Goal: Find specific page/section

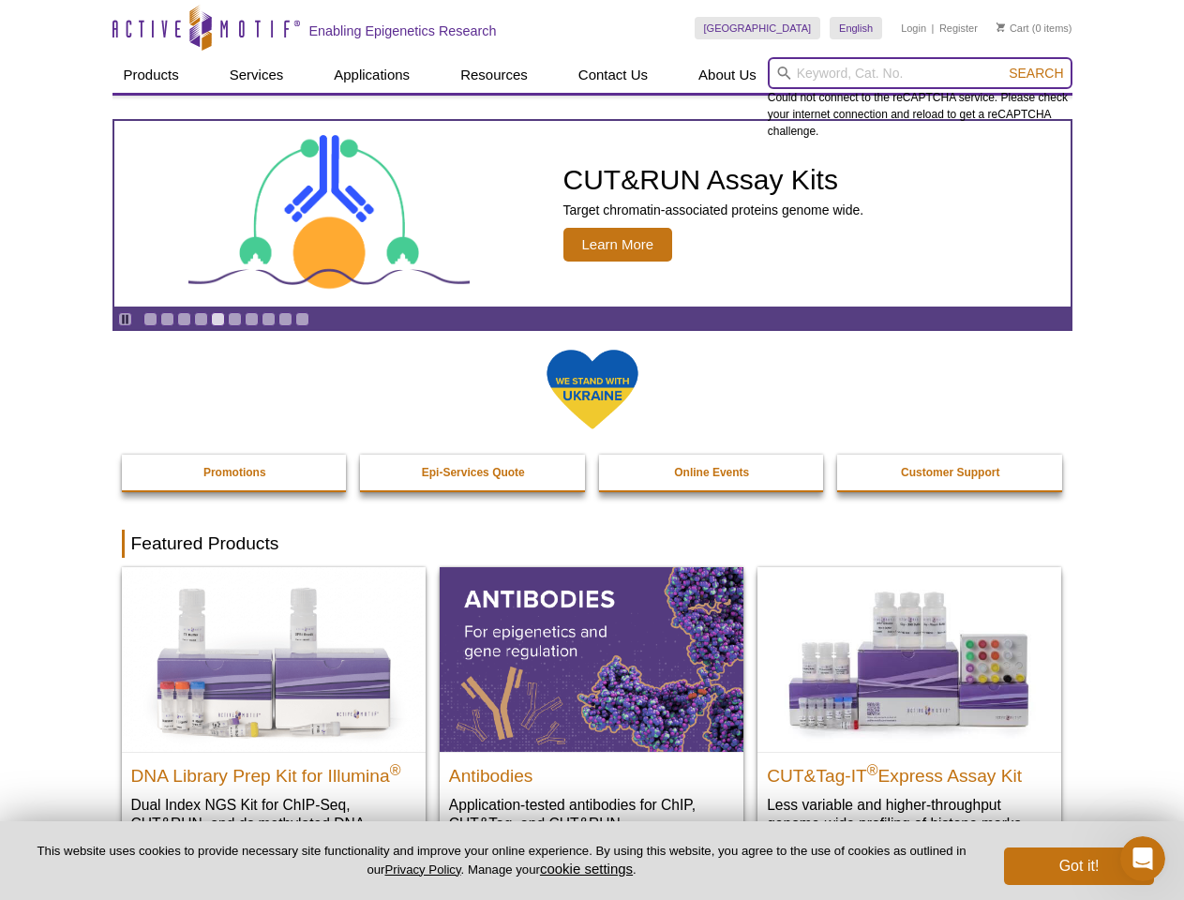
click at [919, 73] on input "search" at bounding box center [919, 73] width 305 height 32
click at [1035, 73] on span "Search" at bounding box center [1035, 73] width 54 height 15
click at [125, 319] on icon "Pause" at bounding box center [125, 319] width 12 height 12
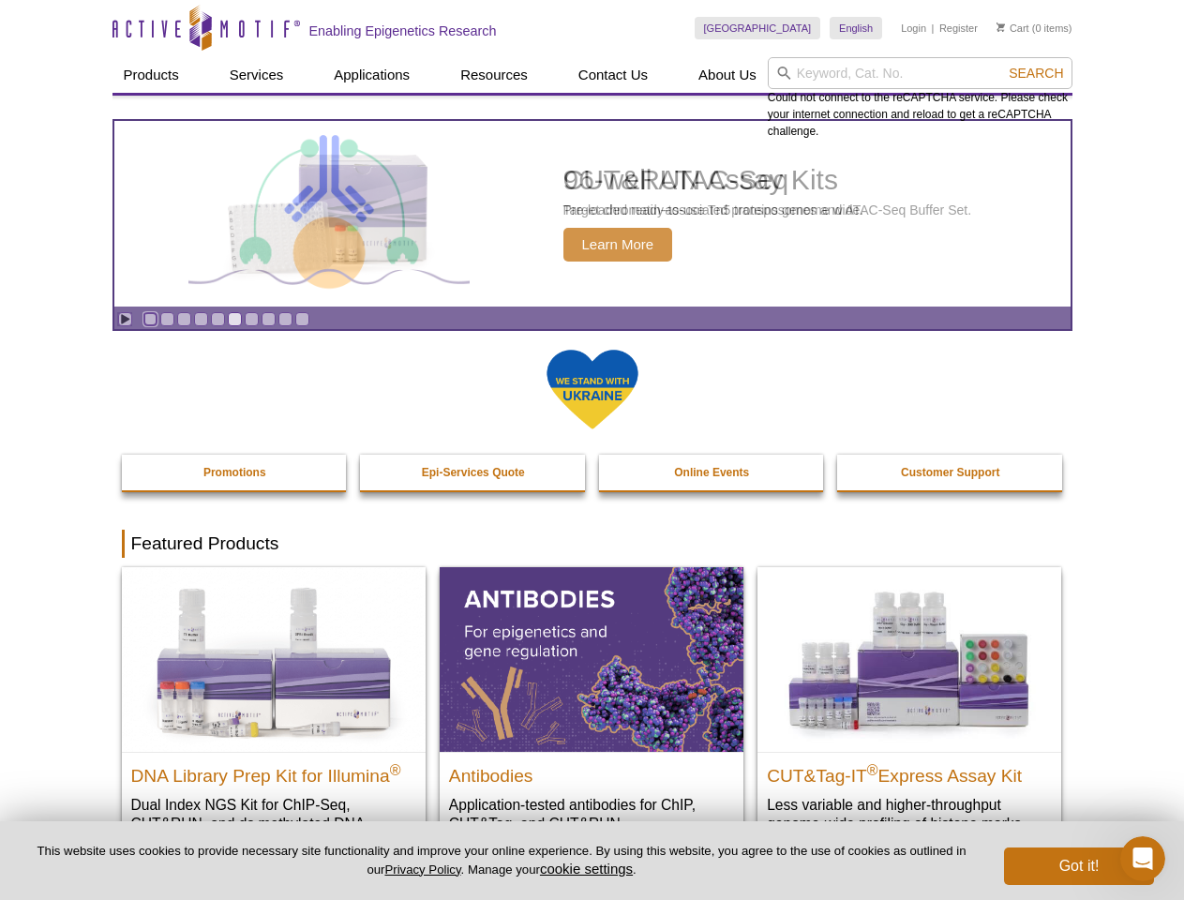
click at [150, 319] on link "Go to slide 1" at bounding box center [150, 319] width 14 height 14
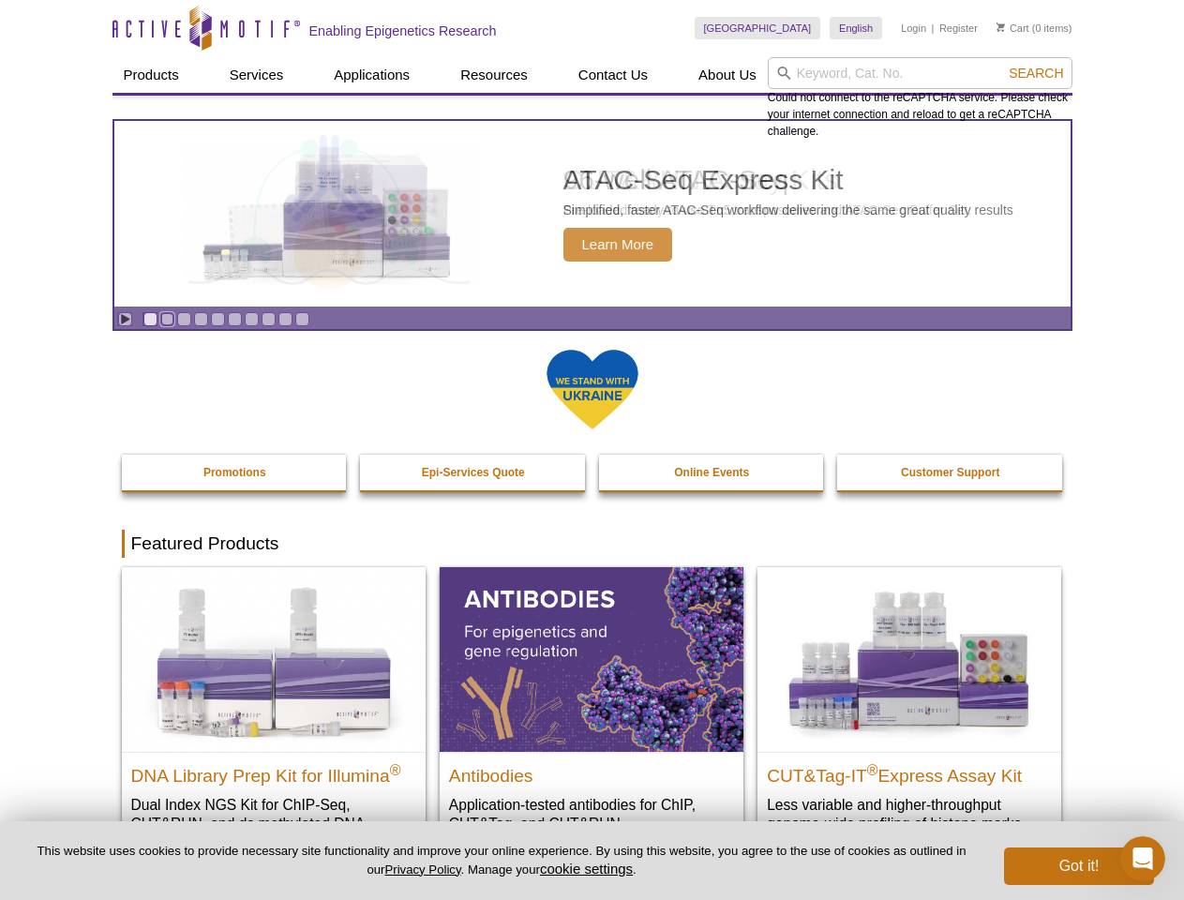
click at [167, 319] on link "Go to slide 2" at bounding box center [167, 319] width 14 height 14
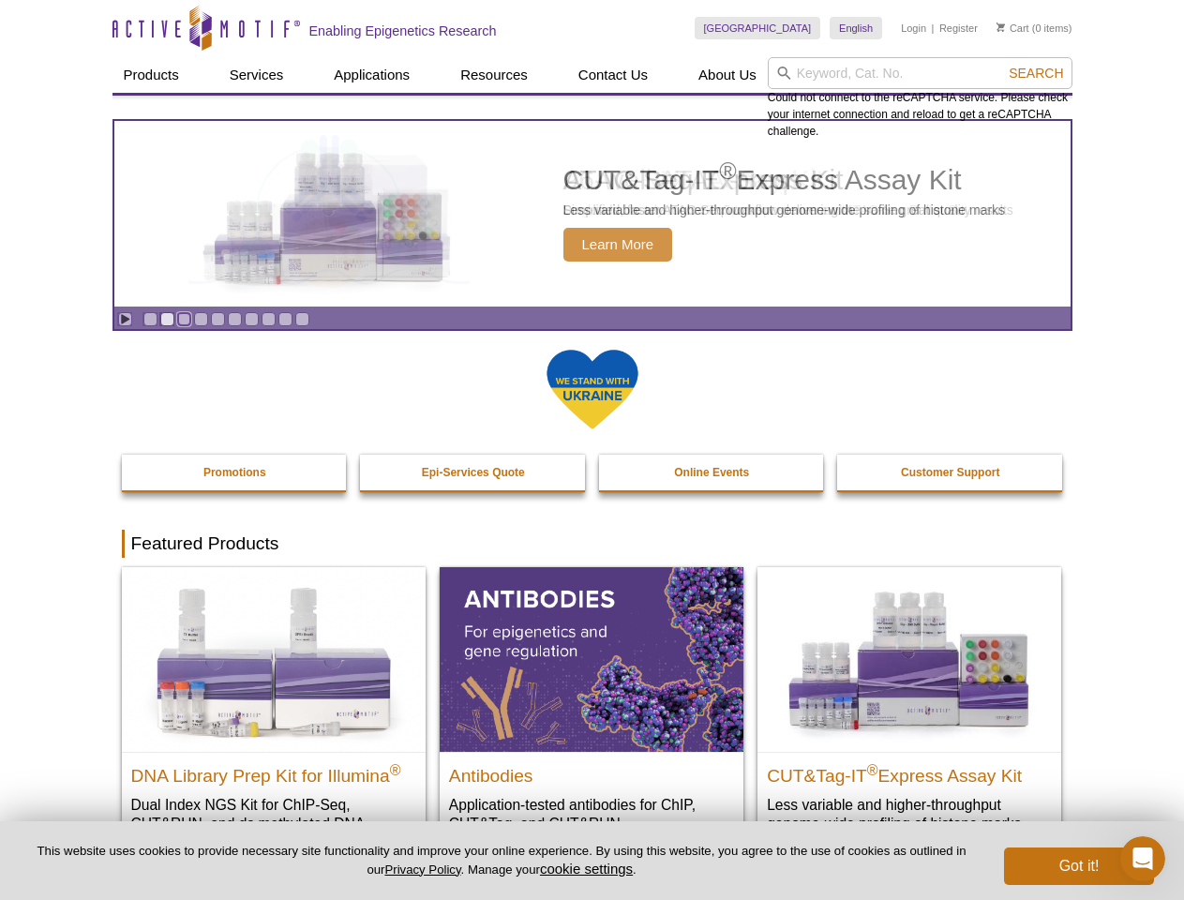
click at [184, 319] on link "Go to slide 3" at bounding box center [184, 319] width 14 height 14
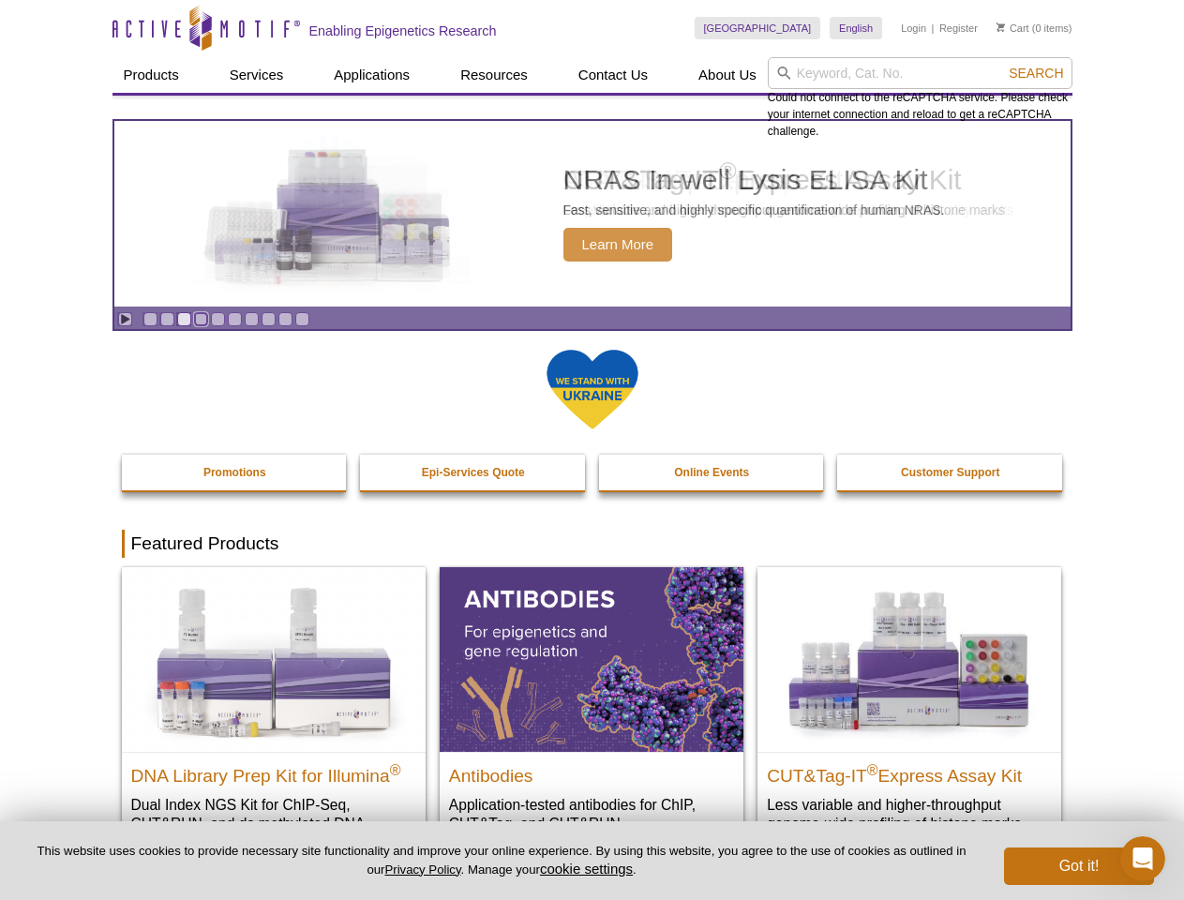
click at [201, 319] on link "Go to slide 4" at bounding box center [201, 319] width 14 height 14
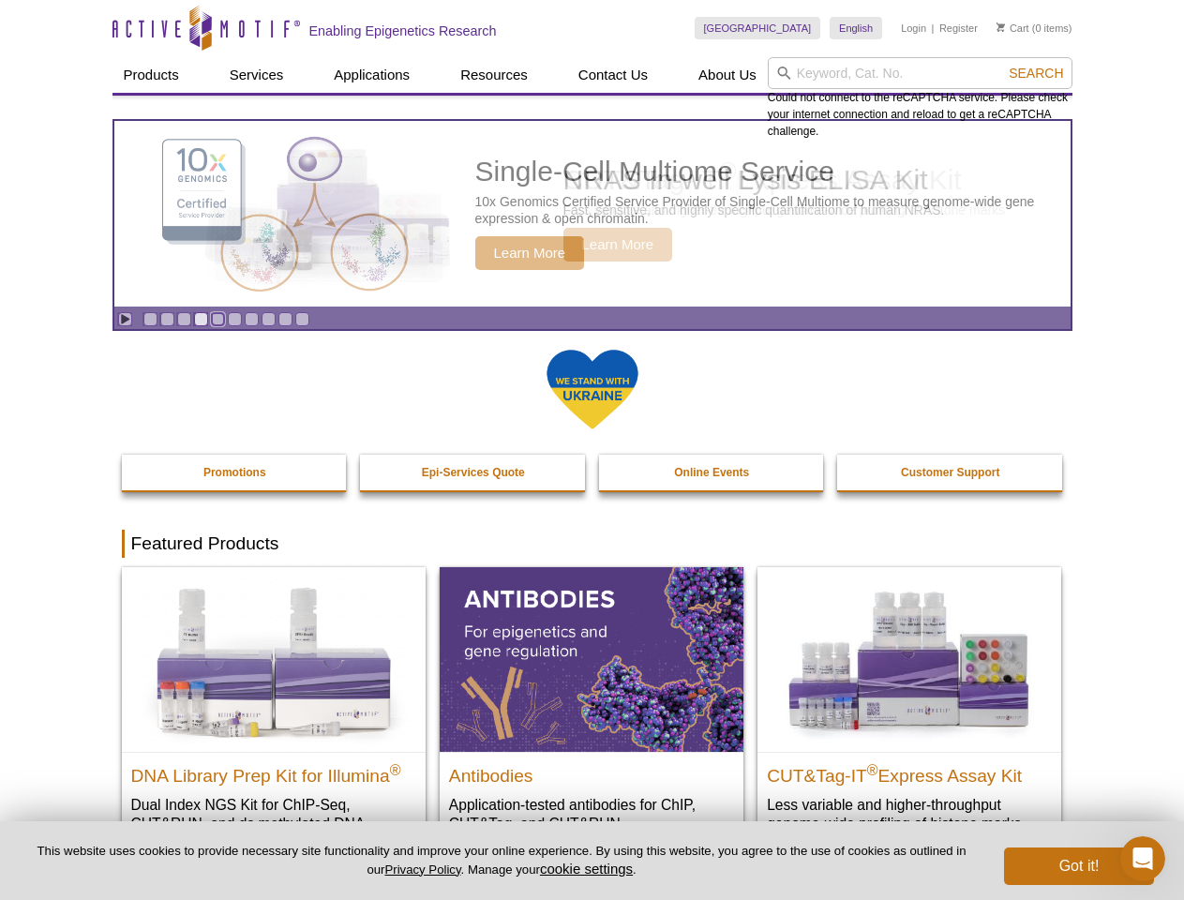
click at [217, 319] on link "Go to slide 5" at bounding box center [218, 319] width 14 height 14
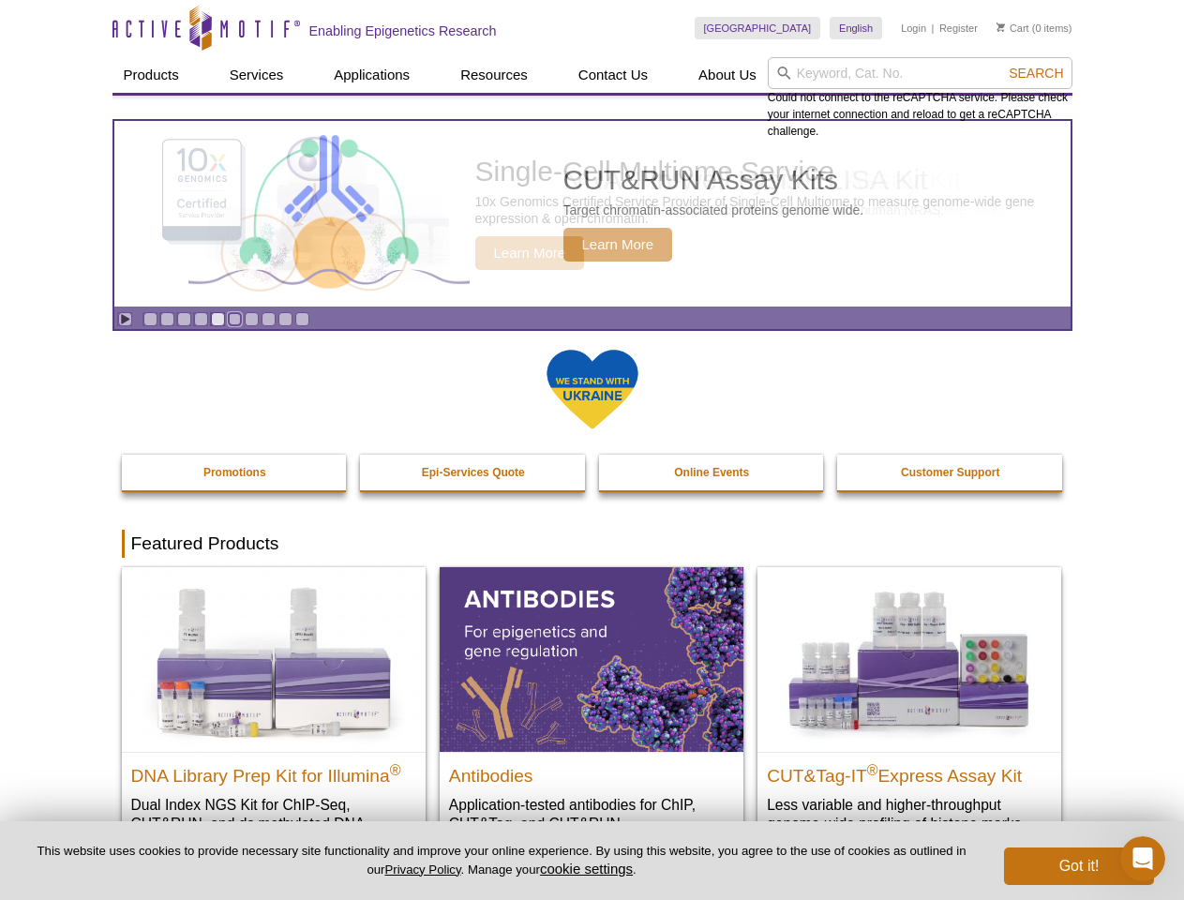
click at [234, 319] on link "Go to slide 6" at bounding box center [235, 319] width 14 height 14
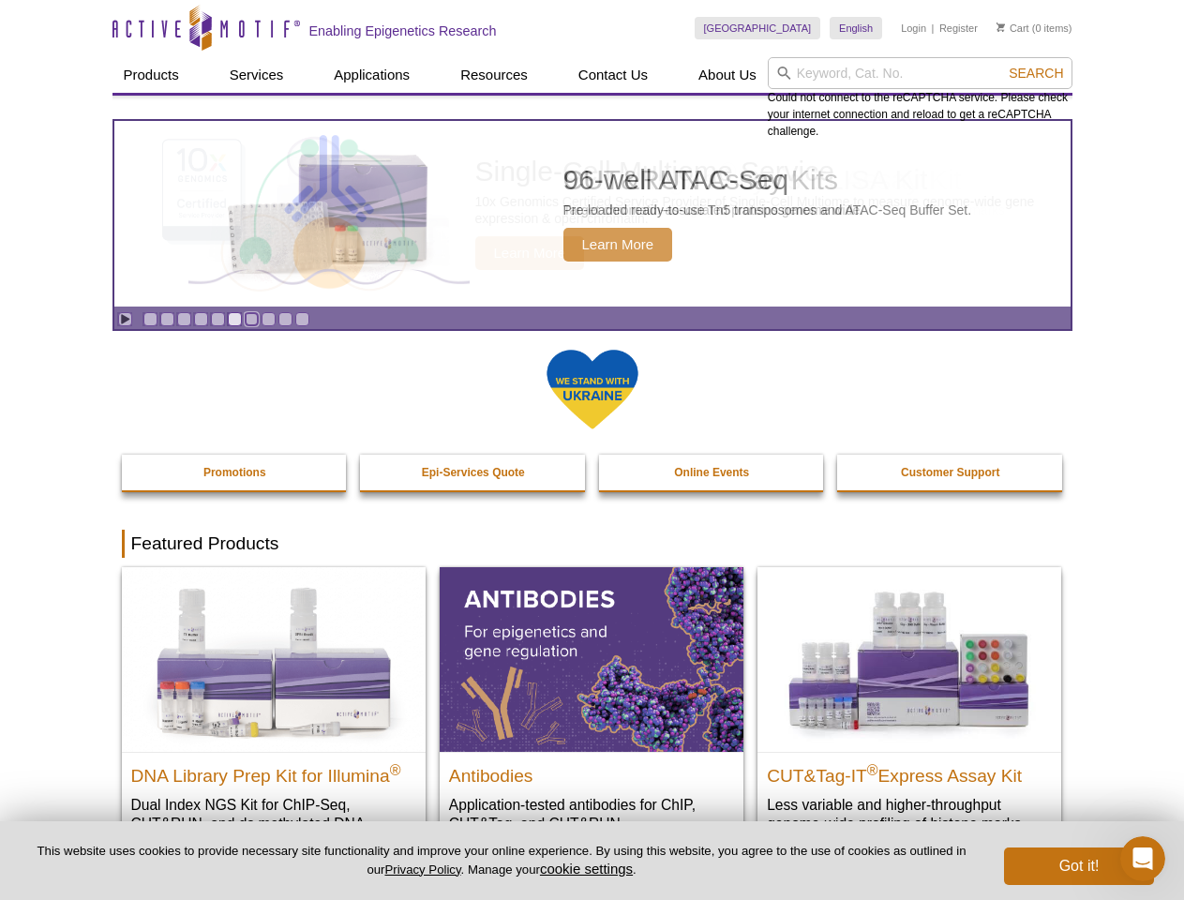
click at [251, 319] on link "Go to slide 7" at bounding box center [252, 319] width 14 height 14
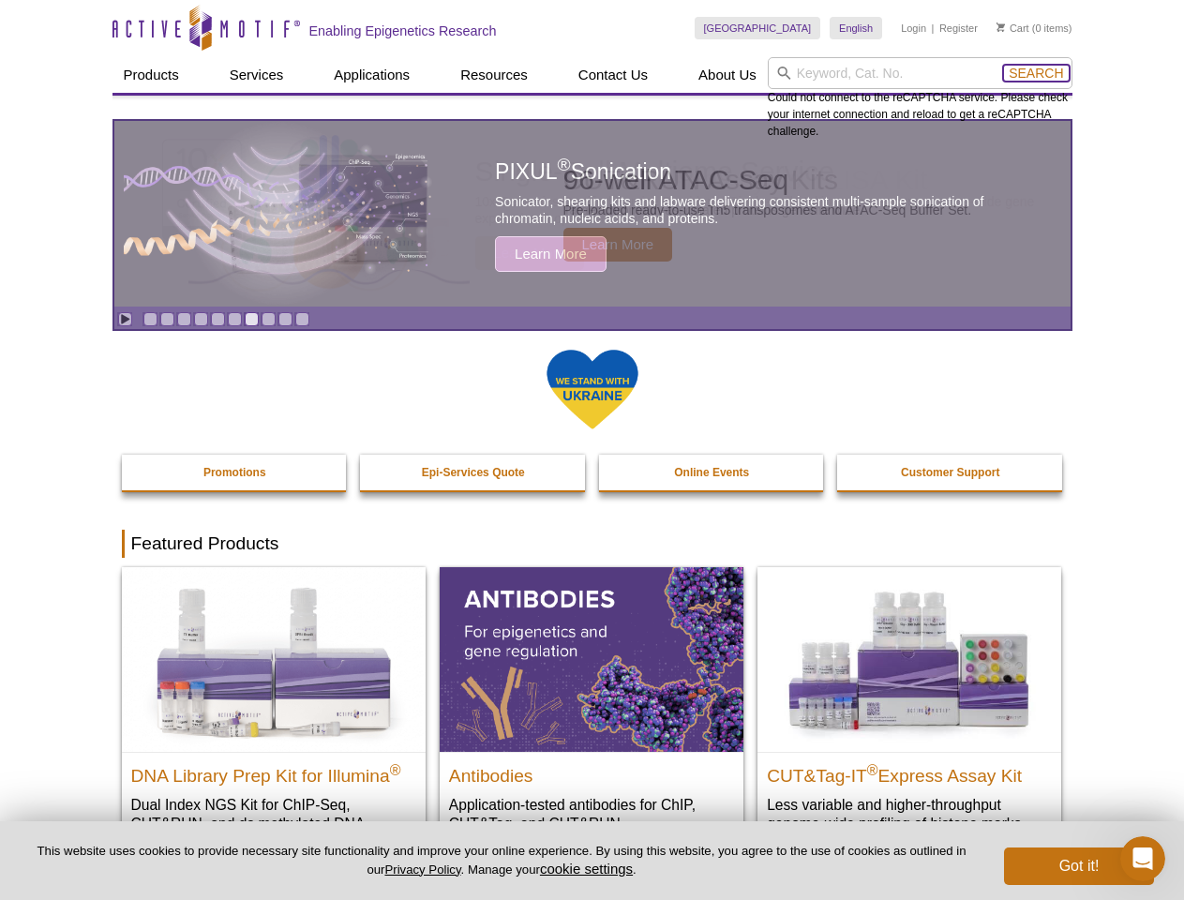
click at [1035, 73] on span "Search" at bounding box center [1035, 73] width 54 height 15
